Goal: Transaction & Acquisition: Purchase product/service

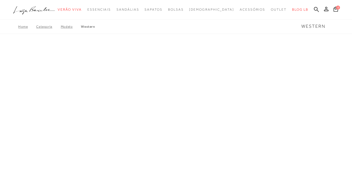
click at [23, 28] on link "Home" at bounding box center [27, 27] width 18 height 4
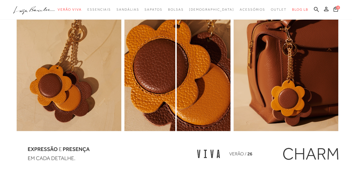
scroll to position [644, 0]
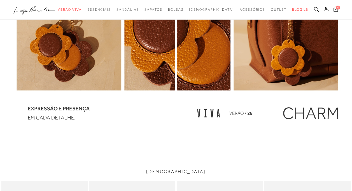
click at [314, 9] on icon at bounding box center [316, 9] width 5 height 5
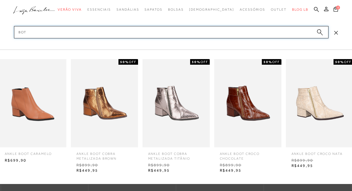
type input "bota"
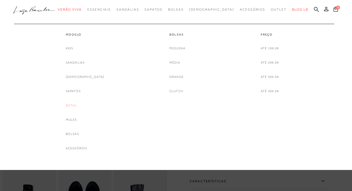
click at [75, 106] on link "Botas" at bounding box center [71, 105] width 11 height 6
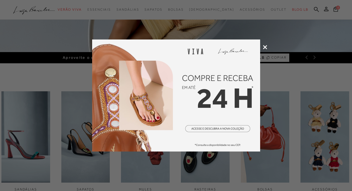
scroll to position [140, 0]
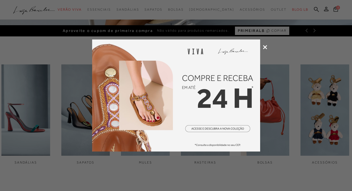
click at [264, 46] on icon at bounding box center [265, 47] width 4 height 4
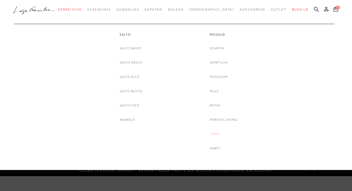
scroll to position [0, 0]
click at [221, 106] on link "Botas" at bounding box center [215, 105] width 11 height 6
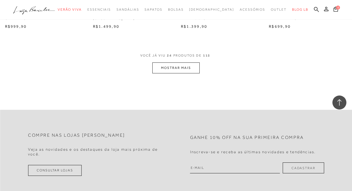
scroll to position [980, 0]
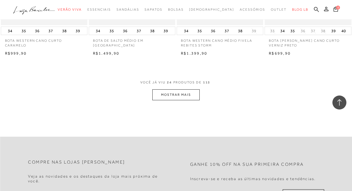
click at [161, 91] on button "MOSTRAR MAIS" at bounding box center [175, 94] width 47 height 11
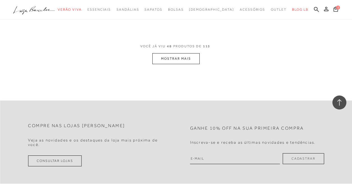
scroll to position [2044, 0]
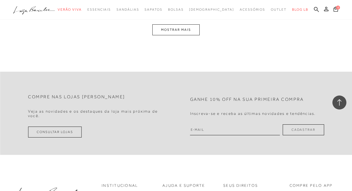
click at [180, 28] on button "MOSTRAR MAIS" at bounding box center [175, 29] width 47 height 11
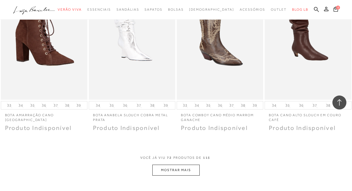
scroll to position [2907, 0]
click at [187, 164] on button "MOSTRAR MAIS" at bounding box center [175, 169] width 47 height 11
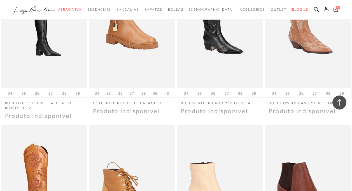
scroll to position [2823, 0]
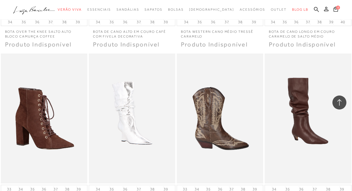
click at [242, 104] on img at bounding box center [220, 118] width 86 height 130
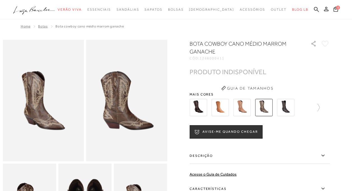
click at [207, 110] on img at bounding box center [198, 107] width 17 height 17
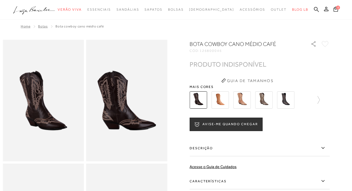
click at [219, 108] on img at bounding box center [219, 99] width 17 height 17
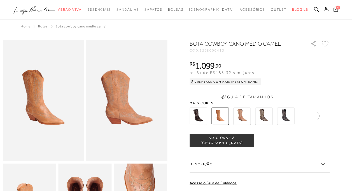
click at [247, 100] on button "Guia de Tamanhos" at bounding box center [247, 96] width 56 height 9
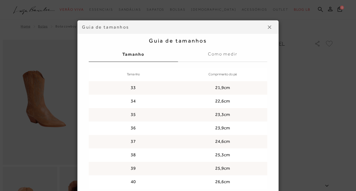
click at [269, 29] on button at bounding box center [269, 27] width 9 height 9
